Goal: Find specific page/section

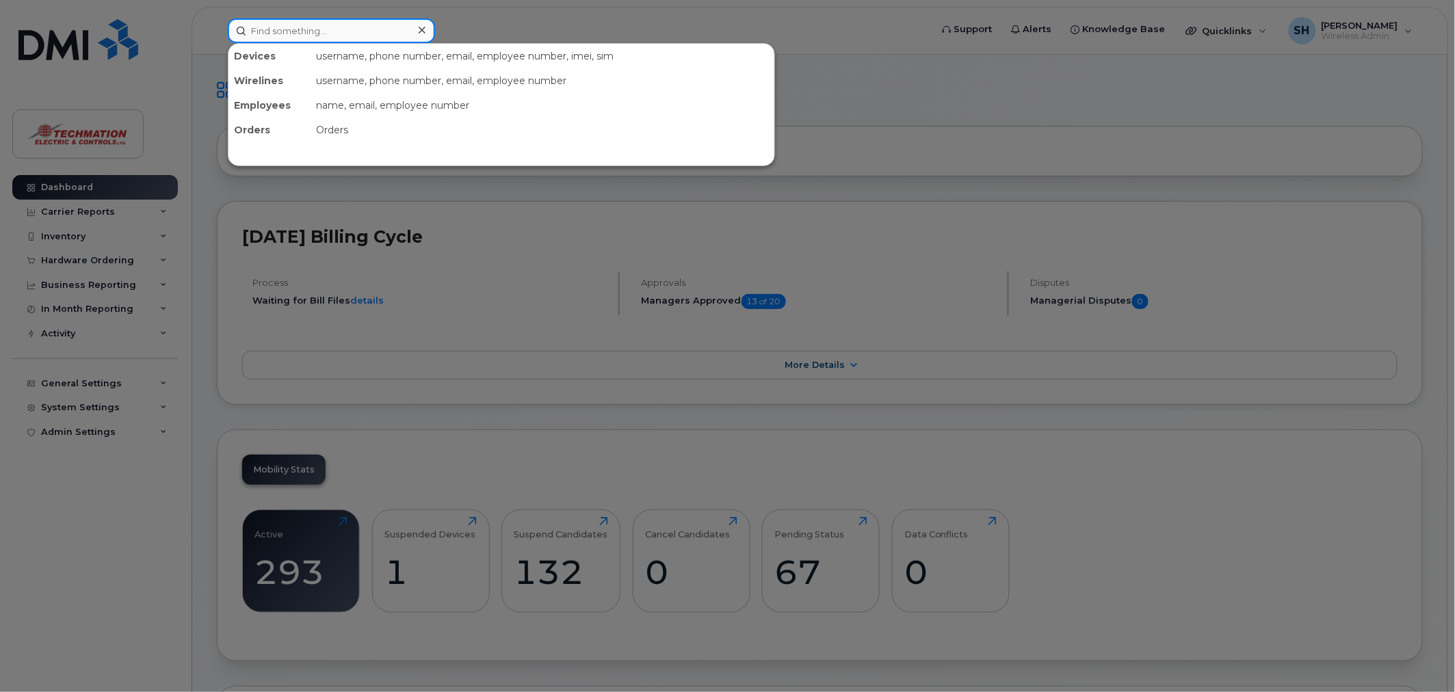
click at [366, 28] on input at bounding box center [331, 30] width 207 height 25
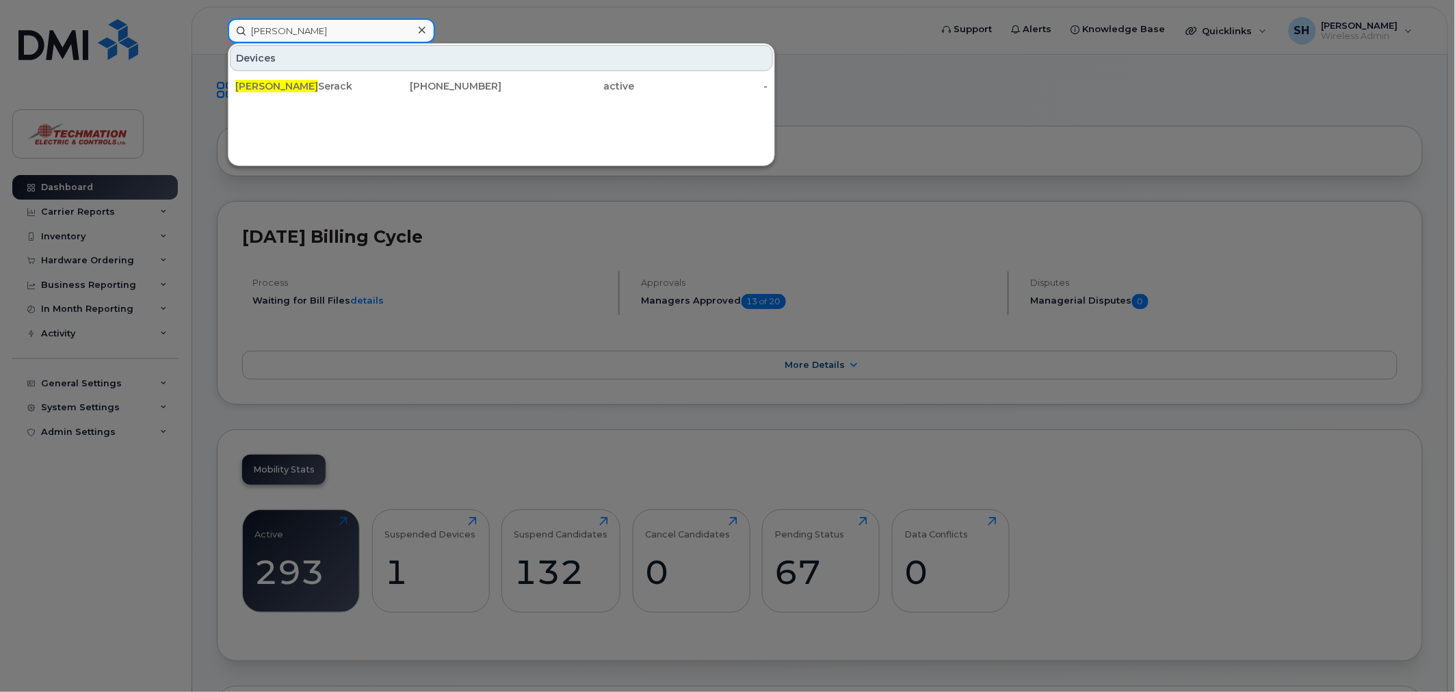
type input "[PERSON_NAME]"
click at [469, 86] on div "[PHONE_NUMBER]" at bounding box center [435, 86] width 133 height 14
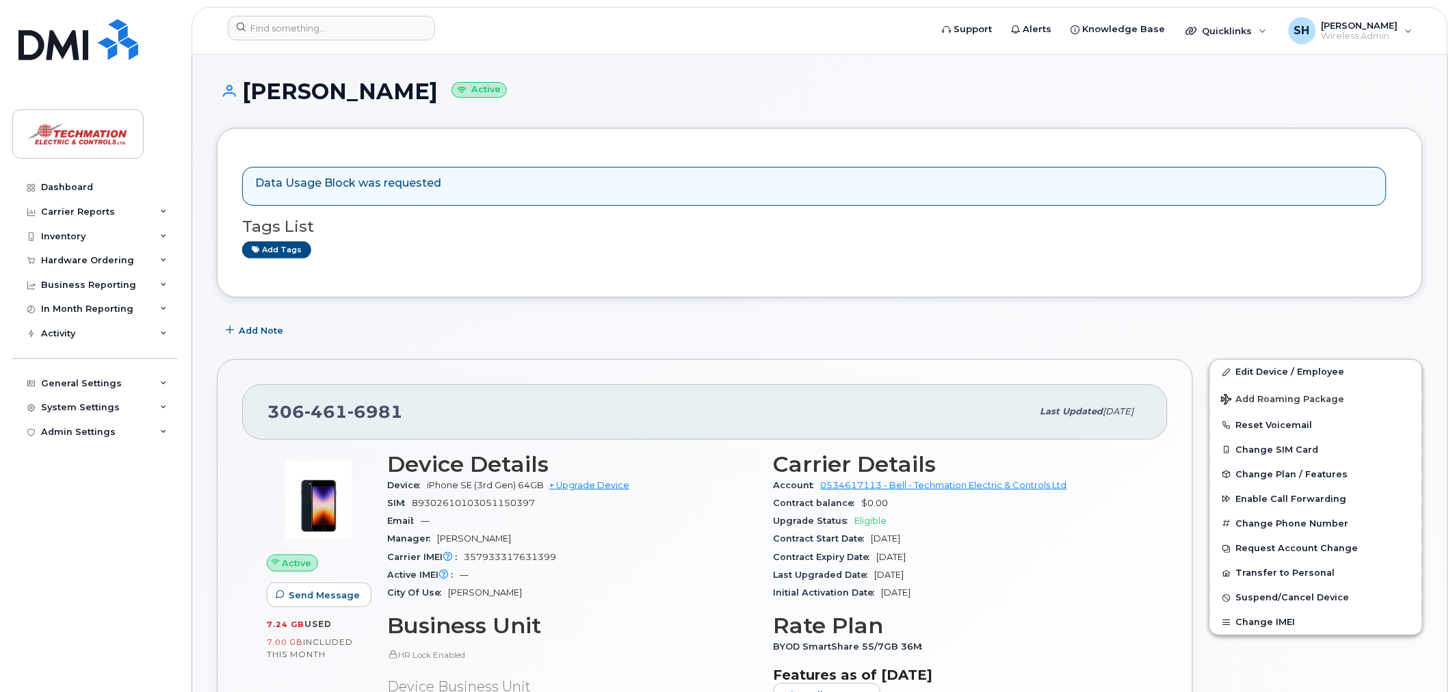
click at [66, 381] on div "General Settings" at bounding box center [81, 383] width 81 height 11
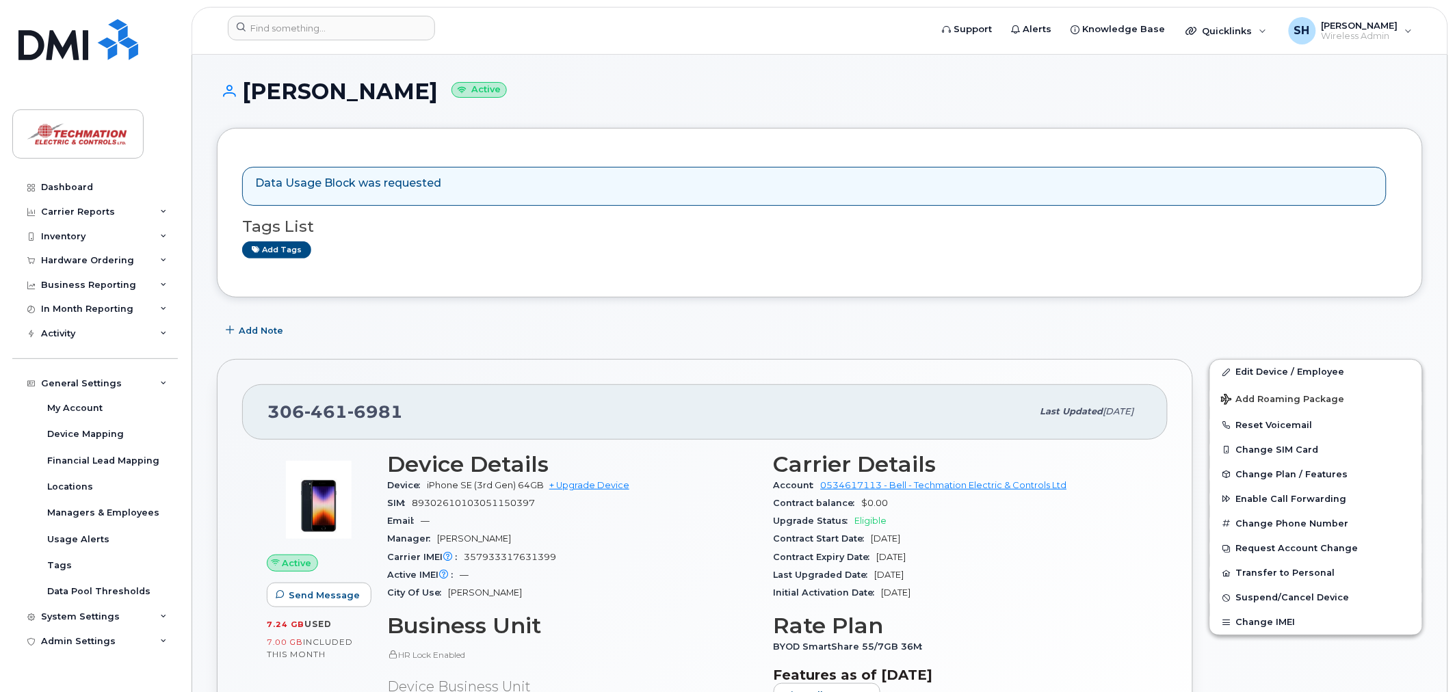
click at [87, 637] on div "Admin Settings" at bounding box center [78, 641] width 75 height 11
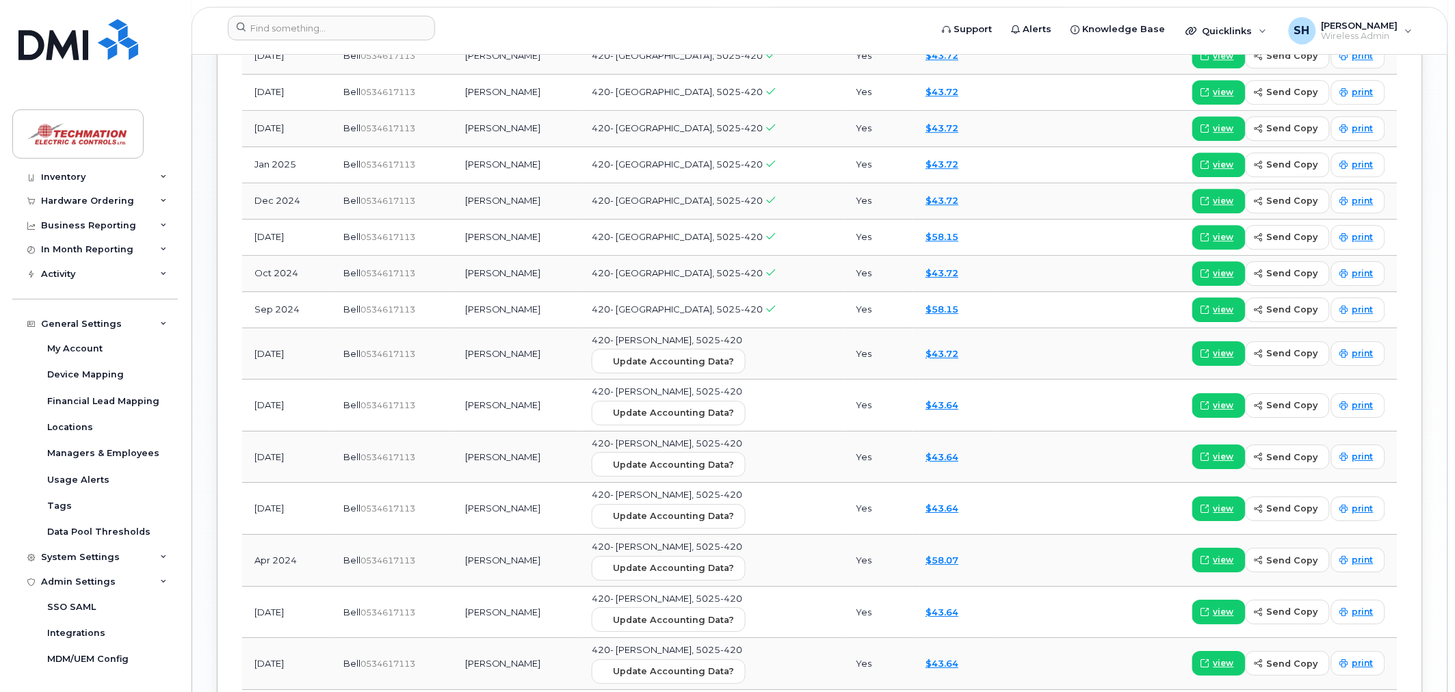
scroll to position [1748, 0]
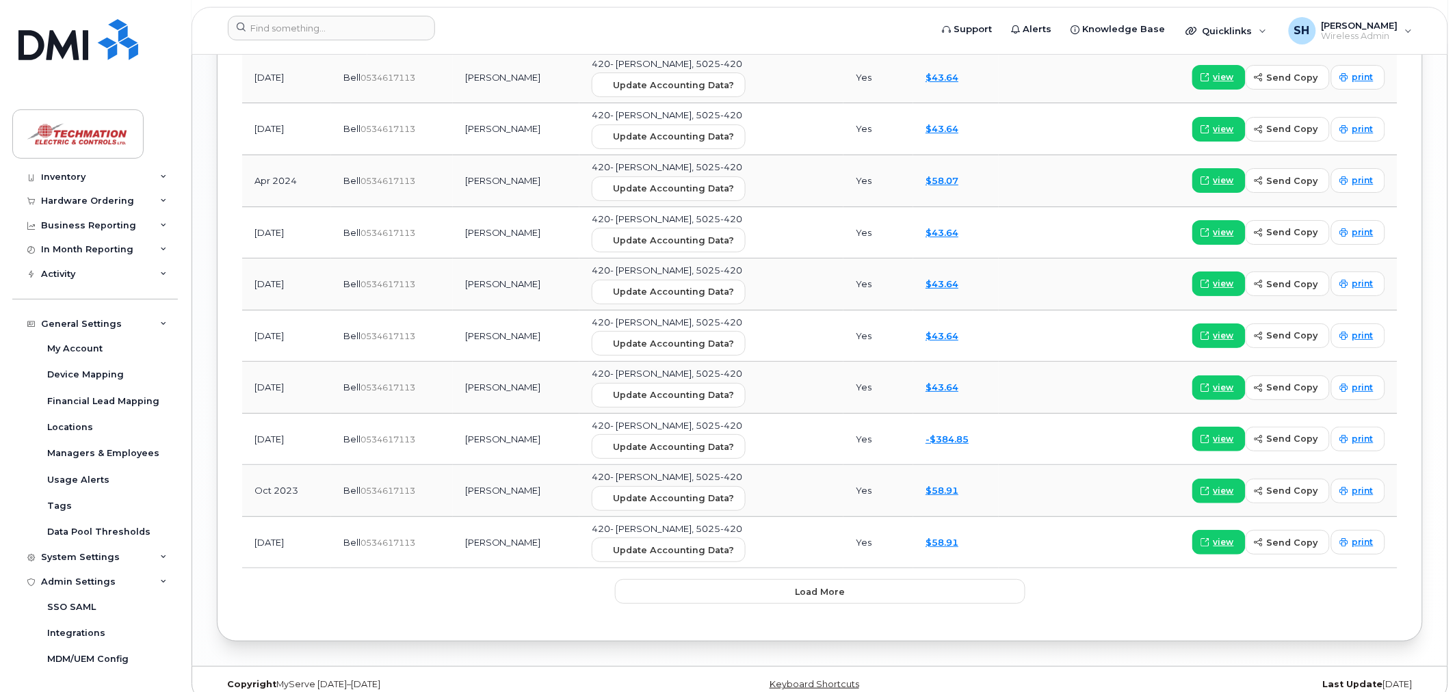
click at [90, 557] on div "System Settings" at bounding box center [80, 557] width 79 height 11
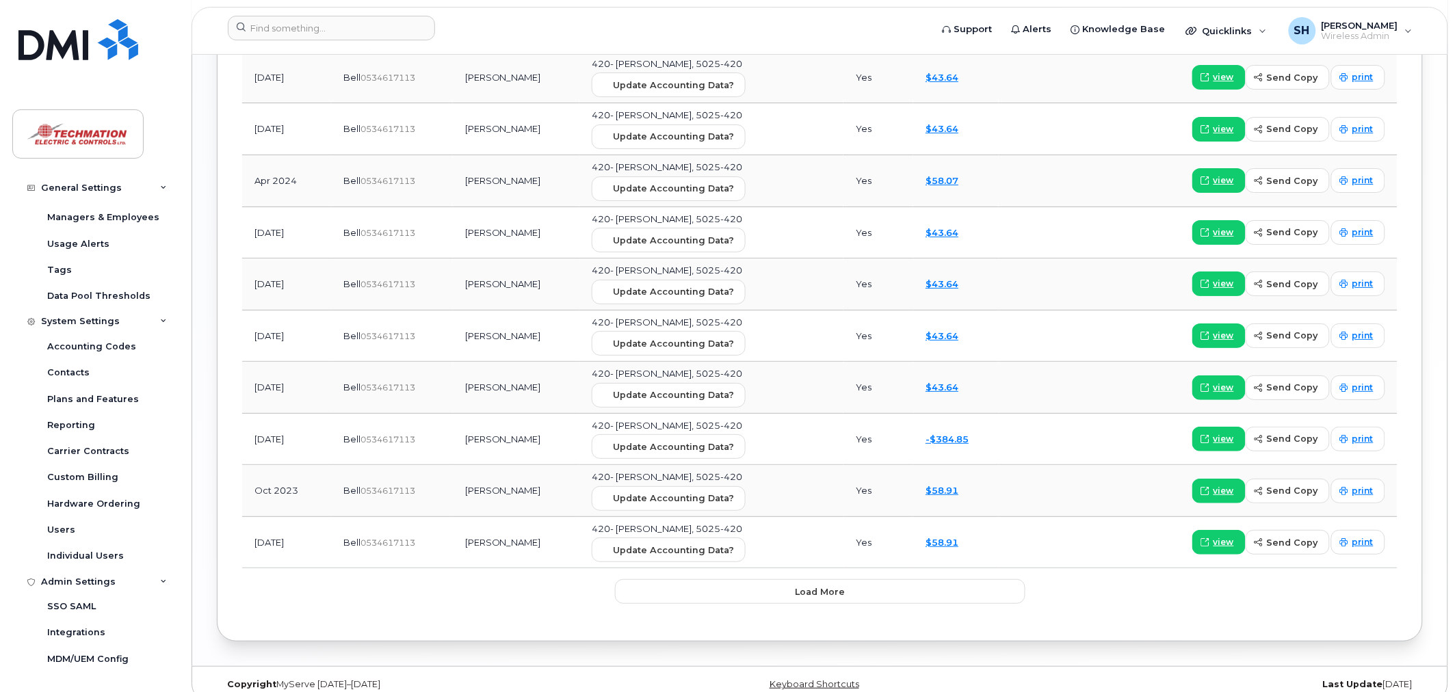
scroll to position [1768, 0]
